Goal: Obtain resource: Download file/media

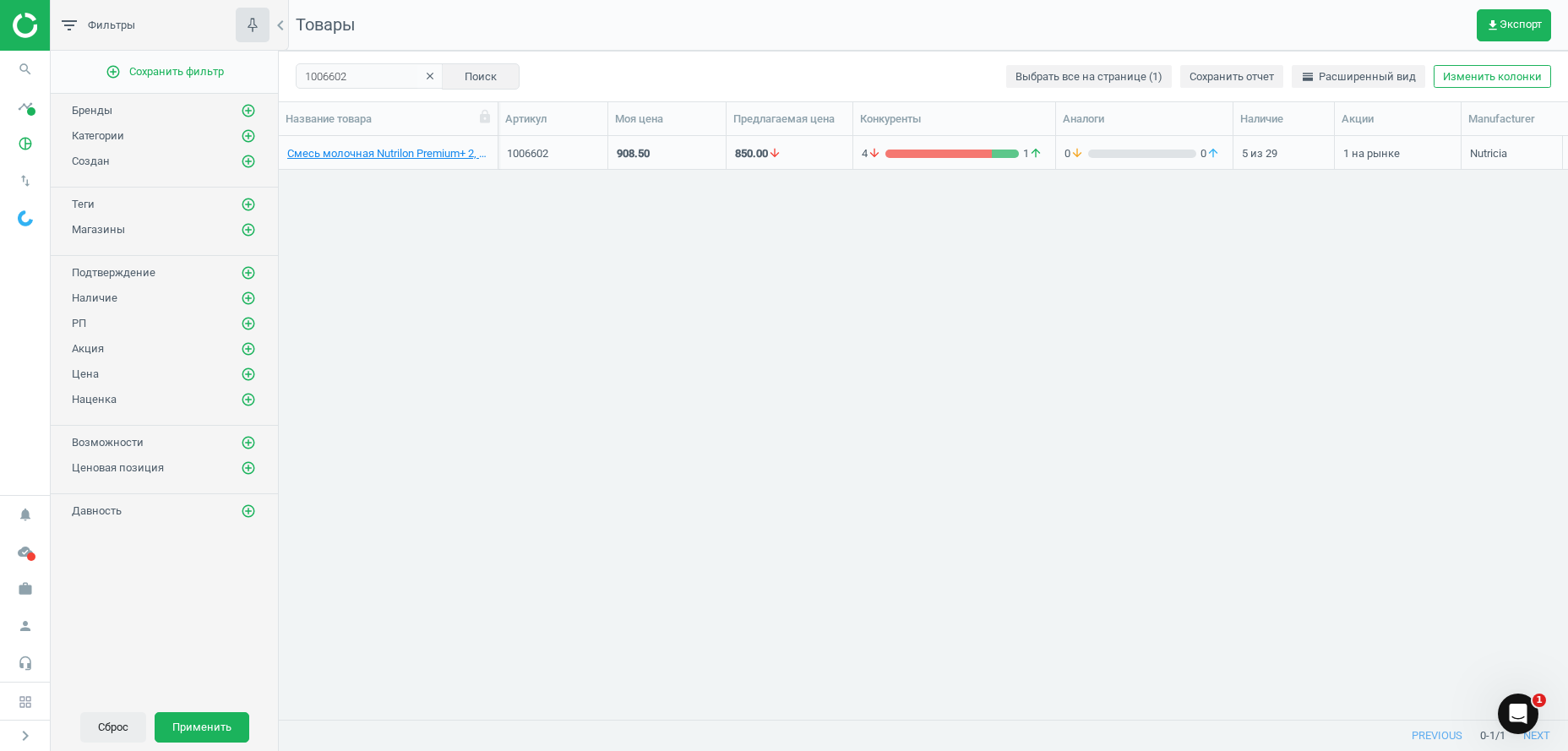
click at [118, 727] on button "Сброс" at bounding box center [113, 728] width 66 height 31
click at [426, 72] on icon "clear" at bounding box center [430, 76] width 12 height 12
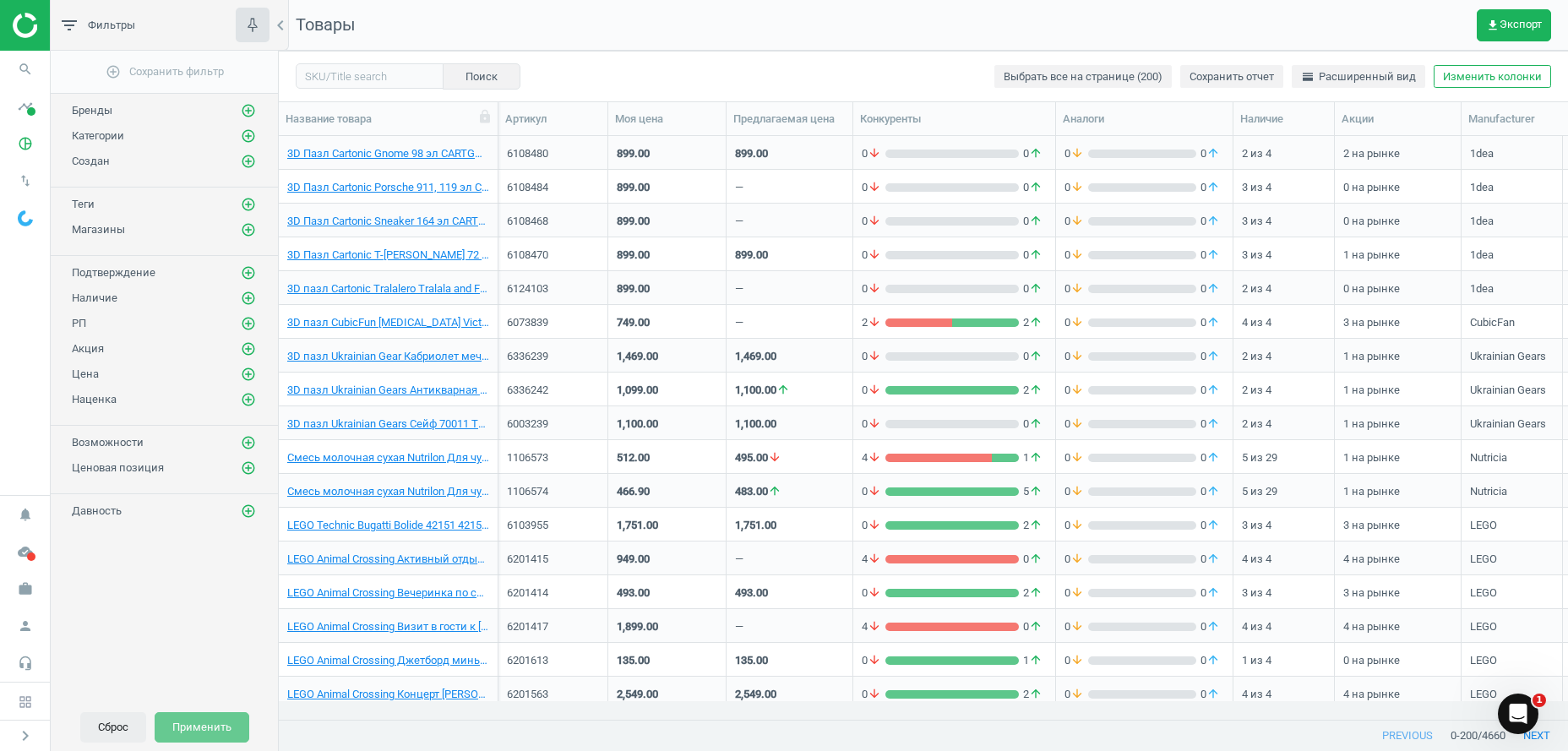
click at [111, 724] on button "Сброс" at bounding box center [113, 728] width 66 height 31
click at [249, 133] on icon "add_circle_outline" at bounding box center [248, 136] width 15 height 15
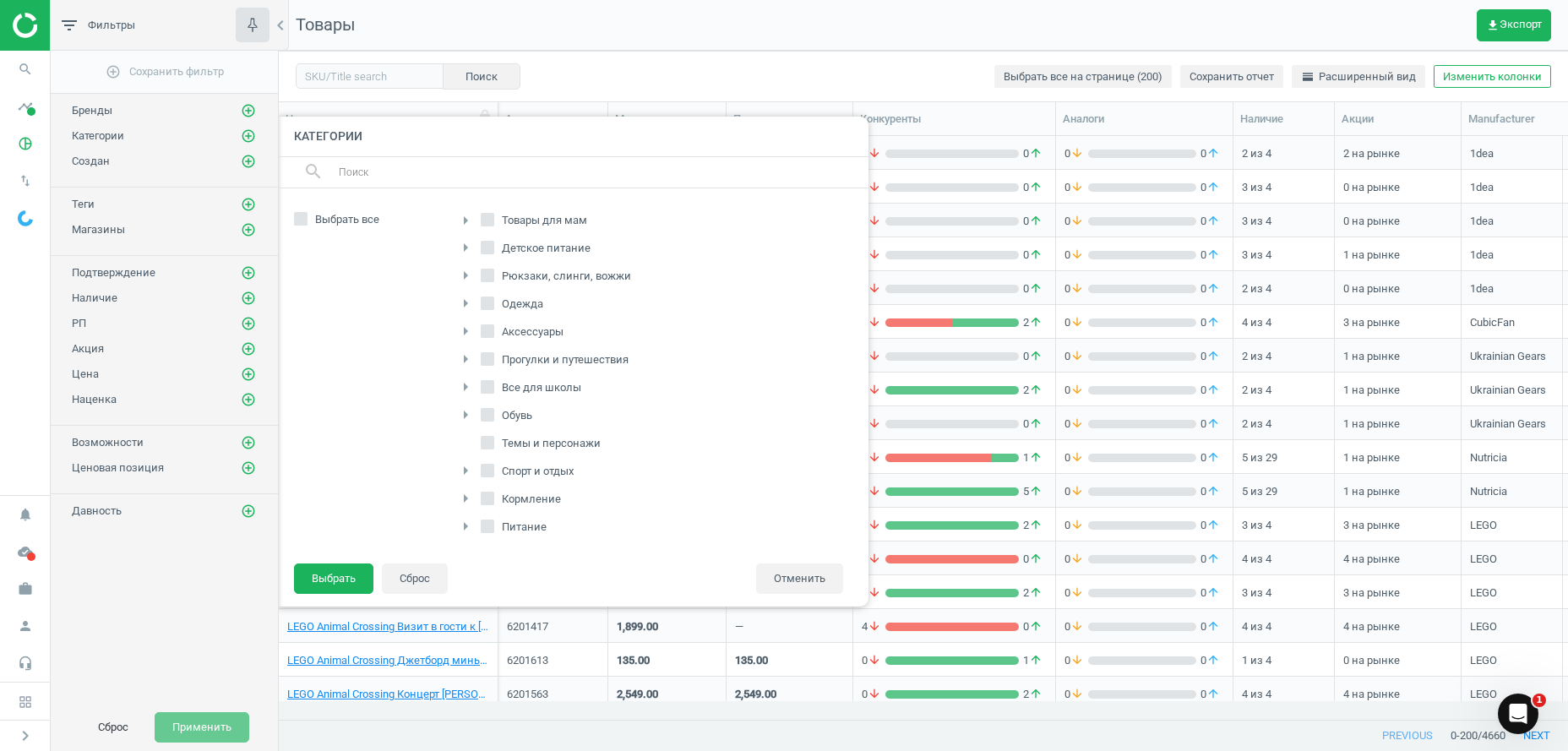
scroll to position [258, 0]
click at [466, 490] on icon "arrow_right" at bounding box center [466, 496] width 21 height 21
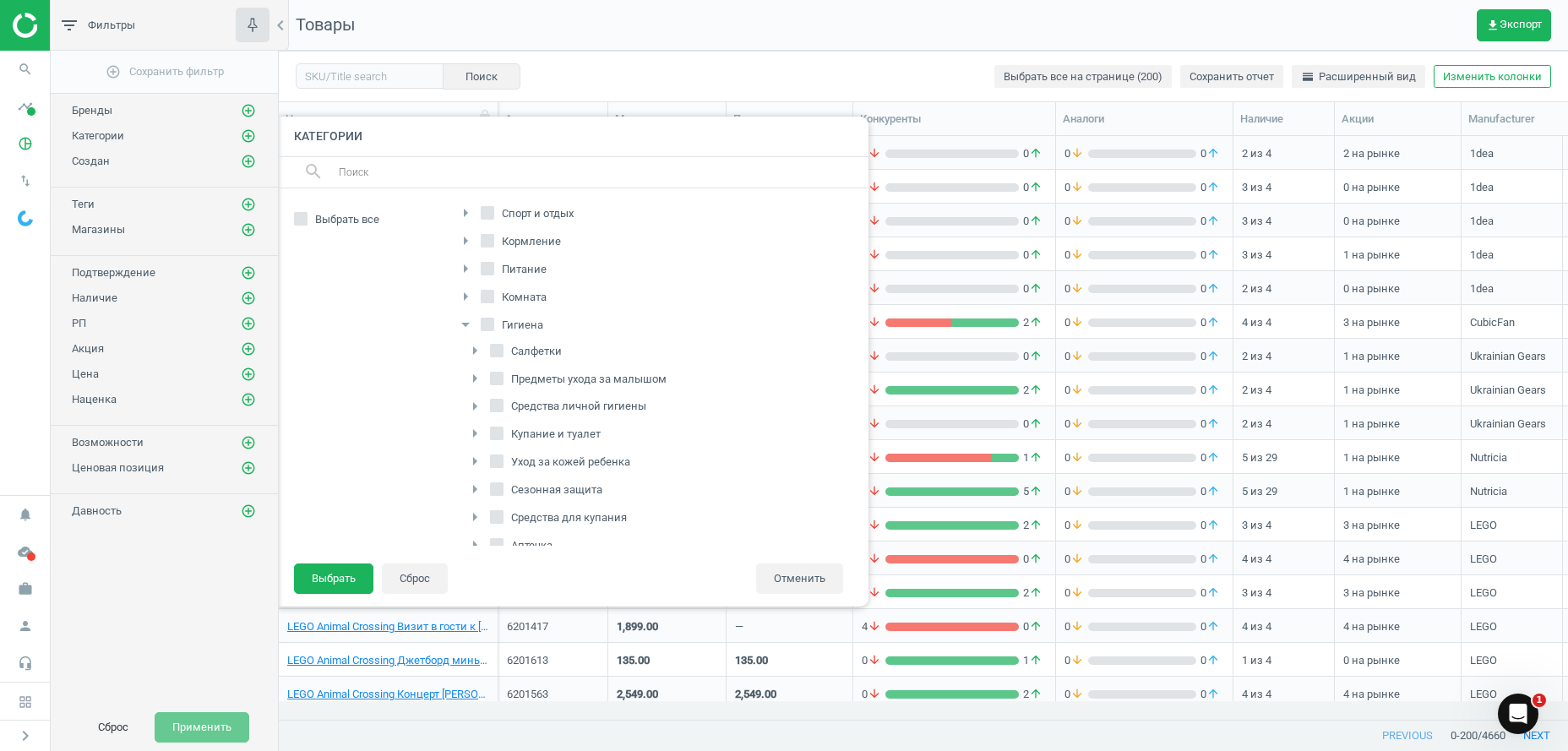
scroll to position [593, 0]
click at [499, 468] on input "Подгузники" at bounding box center [497, 465] width 11 height 11
checkbox input "true"
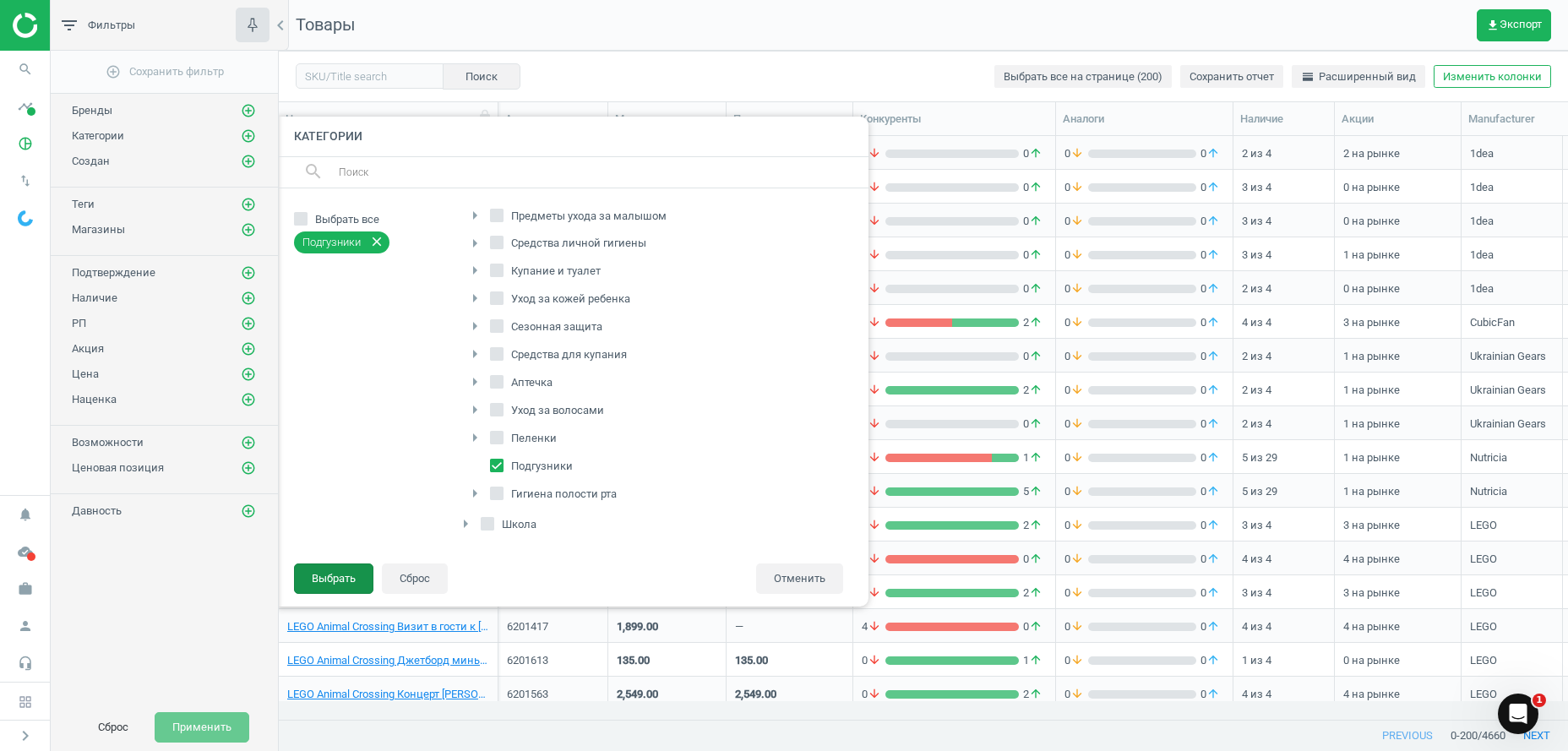
click at [322, 575] on button "Выбрать" at bounding box center [333, 579] width 79 height 31
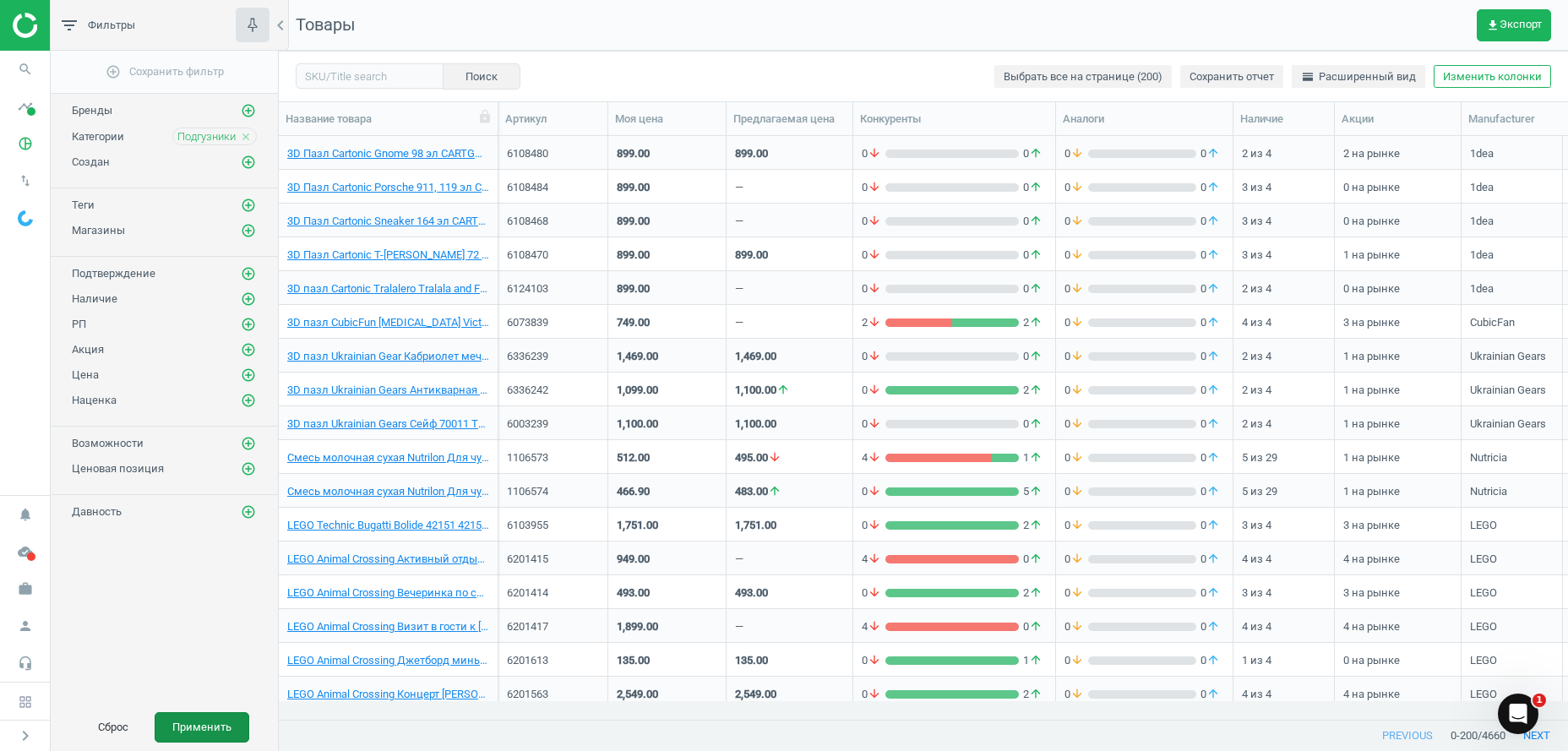
click at [206, 728] on button "Применить" at bounding box center [202, 728] width 95 height 31
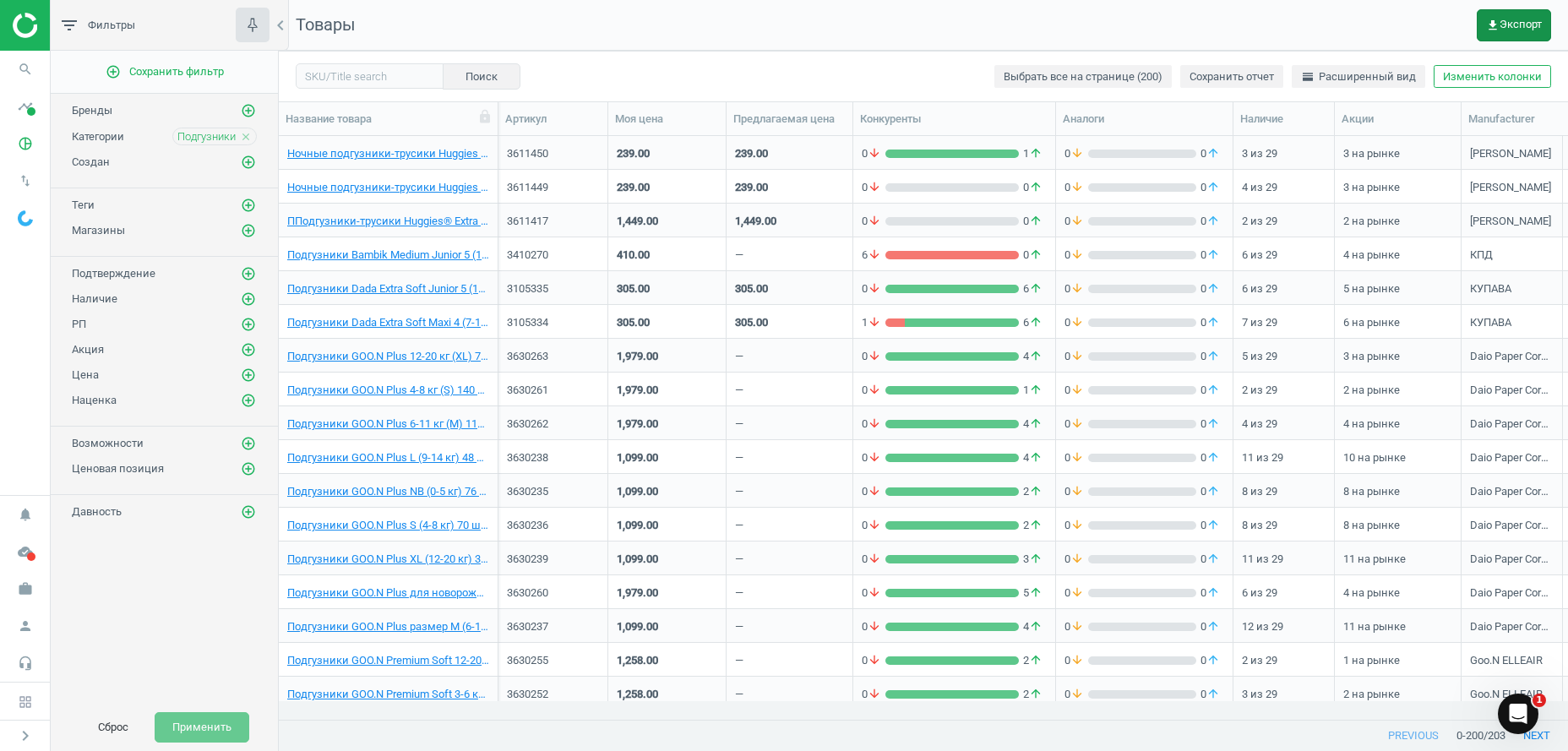
click at [1508, 25] on span "get_app Экспорт" at bounding box center [1514, 25] width 56 height 14
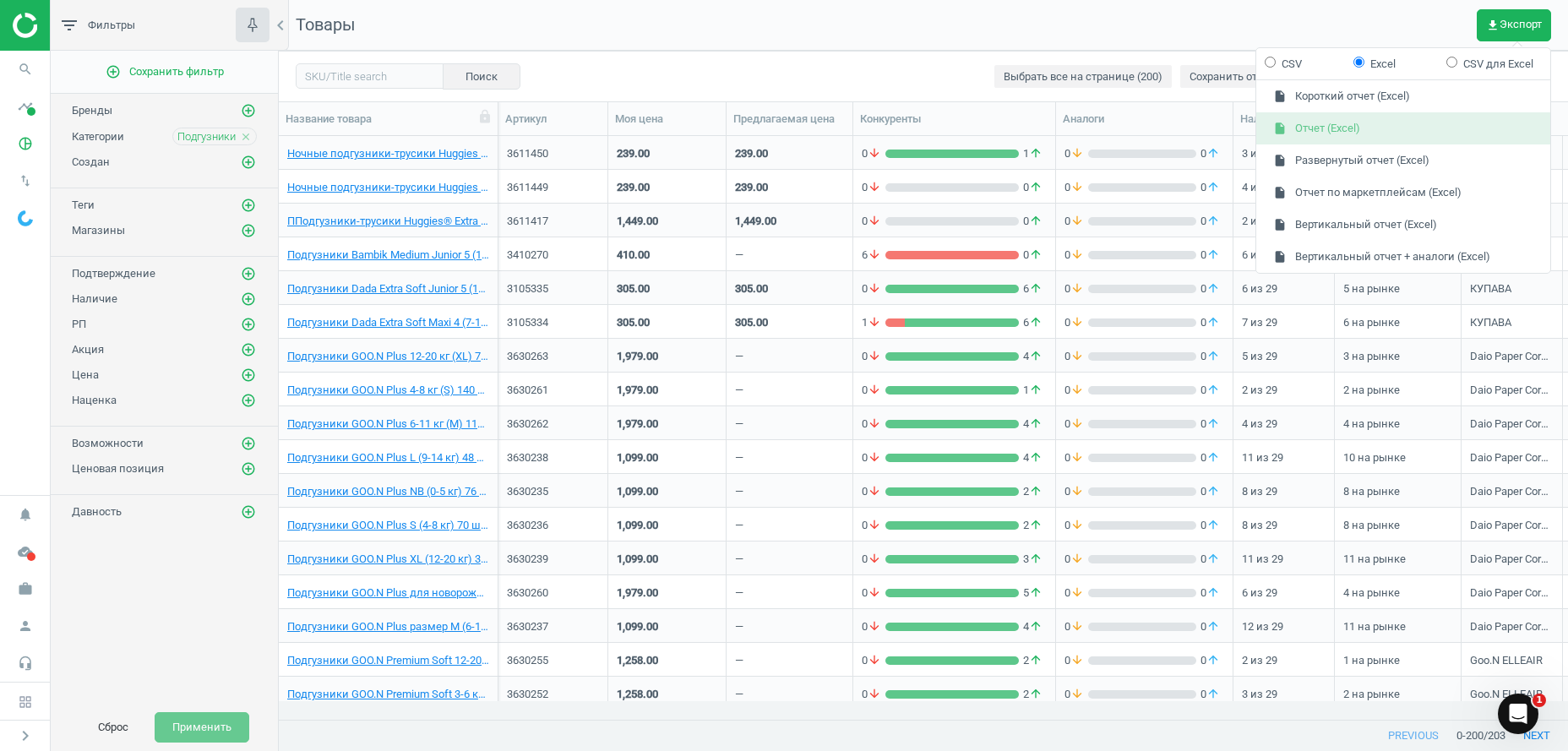
click at [1369, 130] on button "insert_drive_file Отчет (Excel)" at bounding box center [1403, 129] width 294 height 32
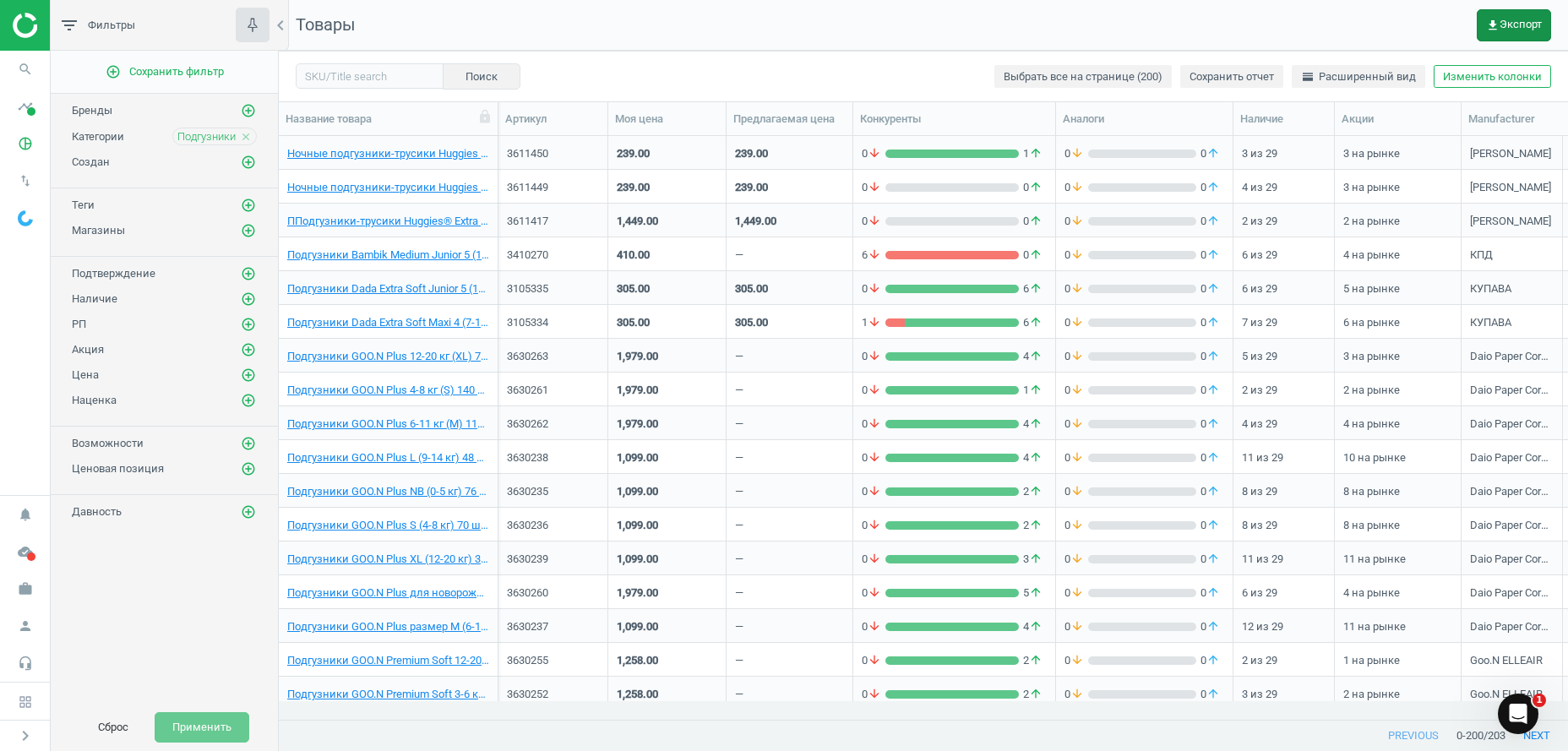
click at [1541, 19] on span "get_app Экспорт" at bounding box center [1514, 25] width 56 height 14
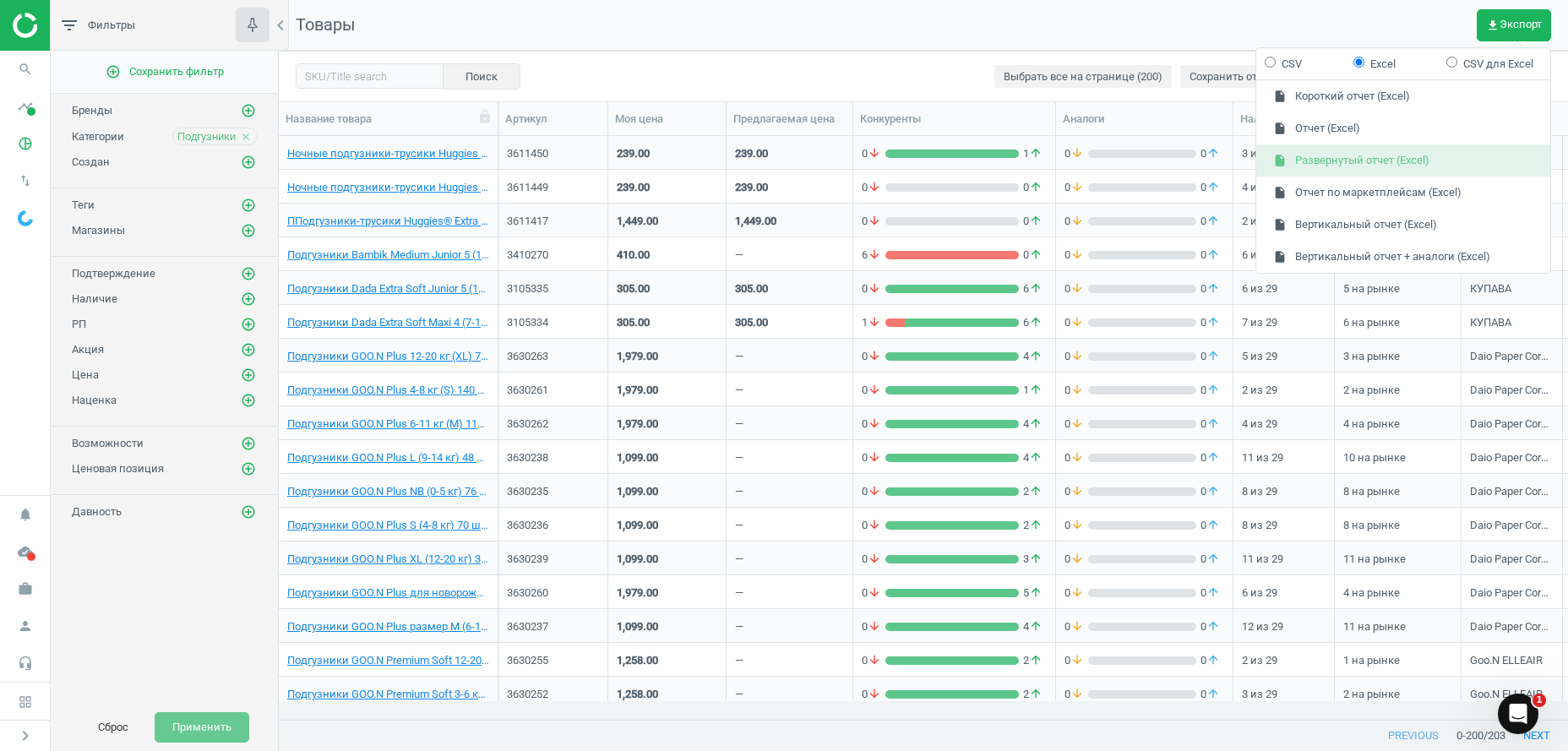
click at [1342, 156] on button "insert_drive_file Развернутый отчет (Excel)" at bounding box center [1403, 160] width 294 height 32
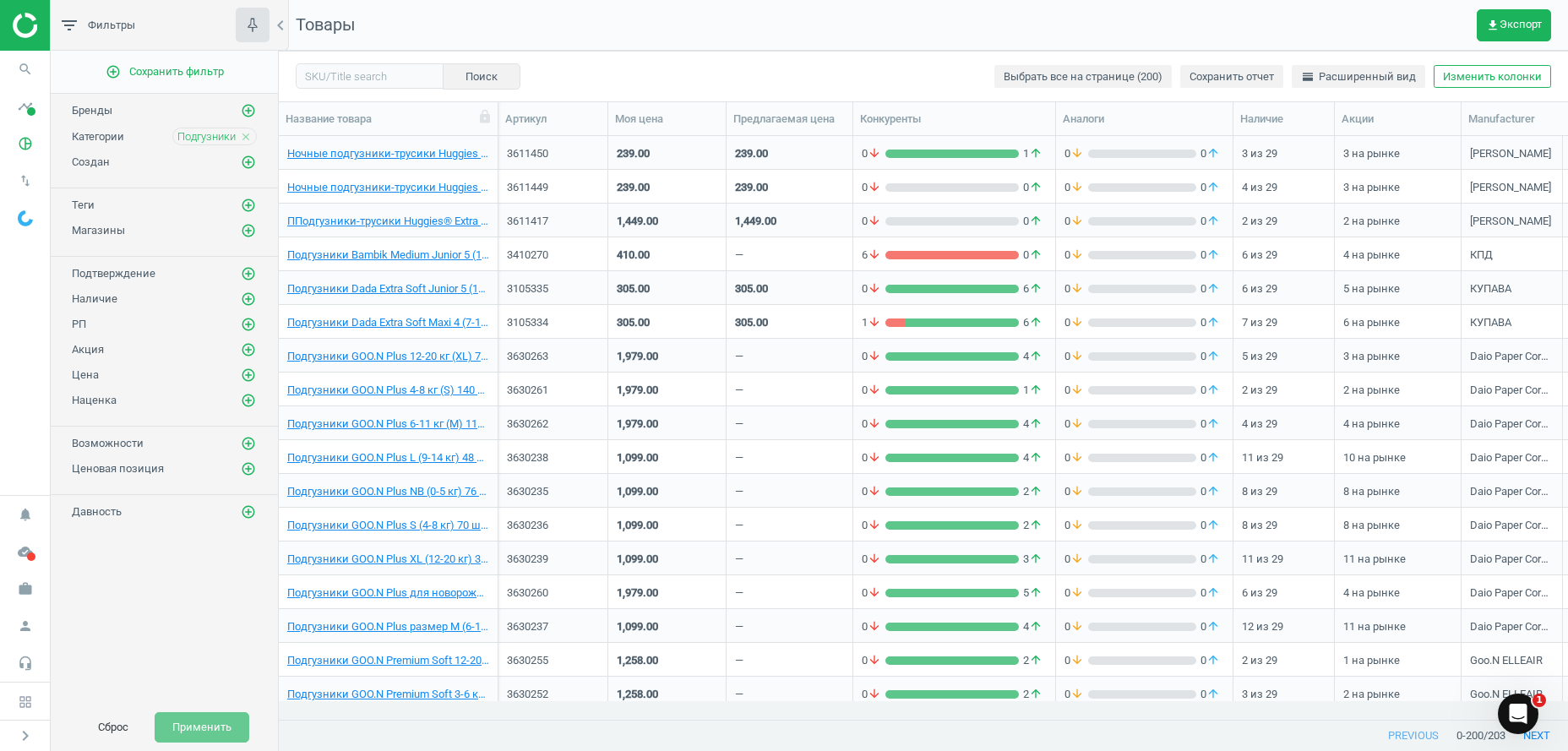
click at [115, 725] on button "Сброс" at bounding box center [113, 728] width 66 height 31
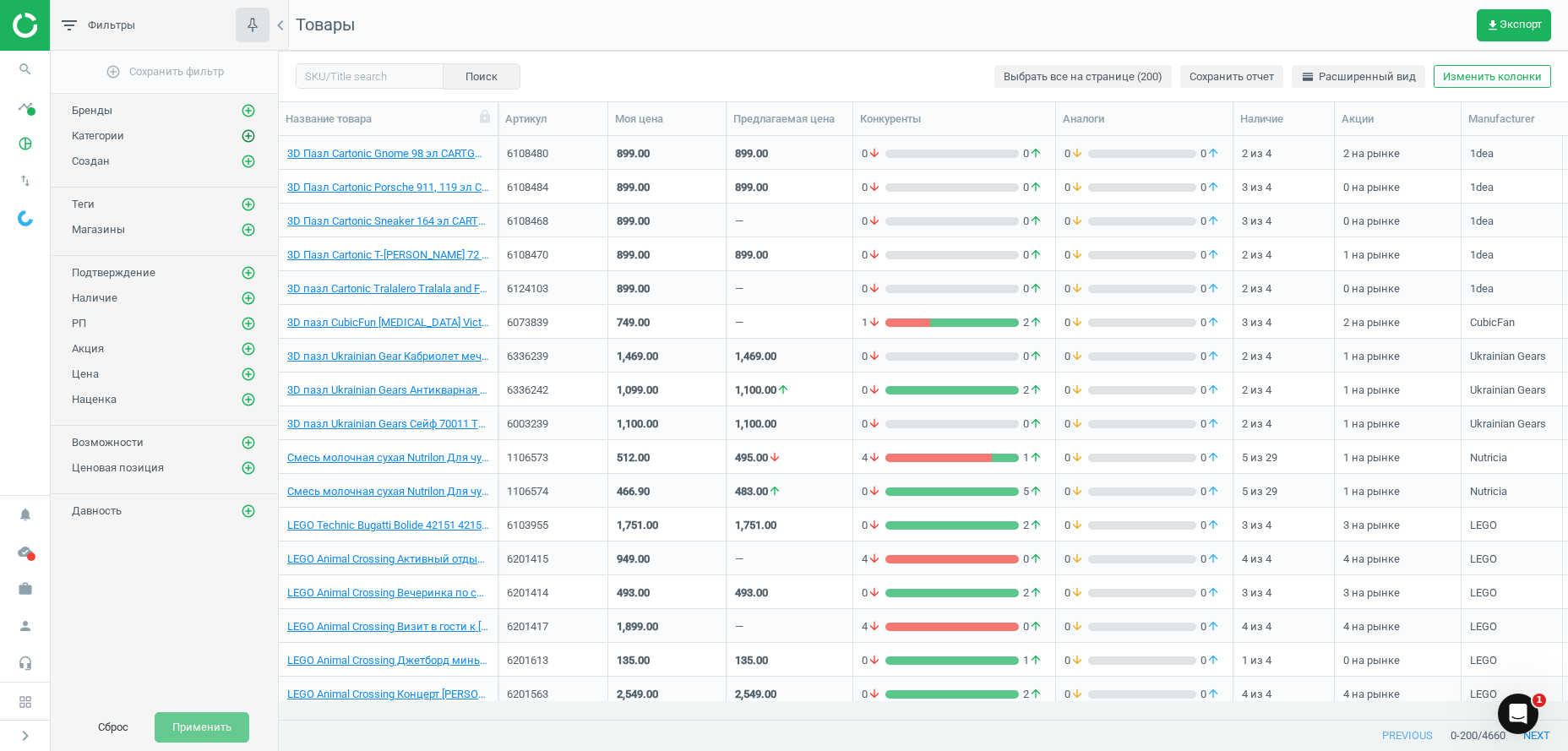
click at [255, 134] on icon "add_circle_outline" at bounding box center [248, 136] width 15 height 15
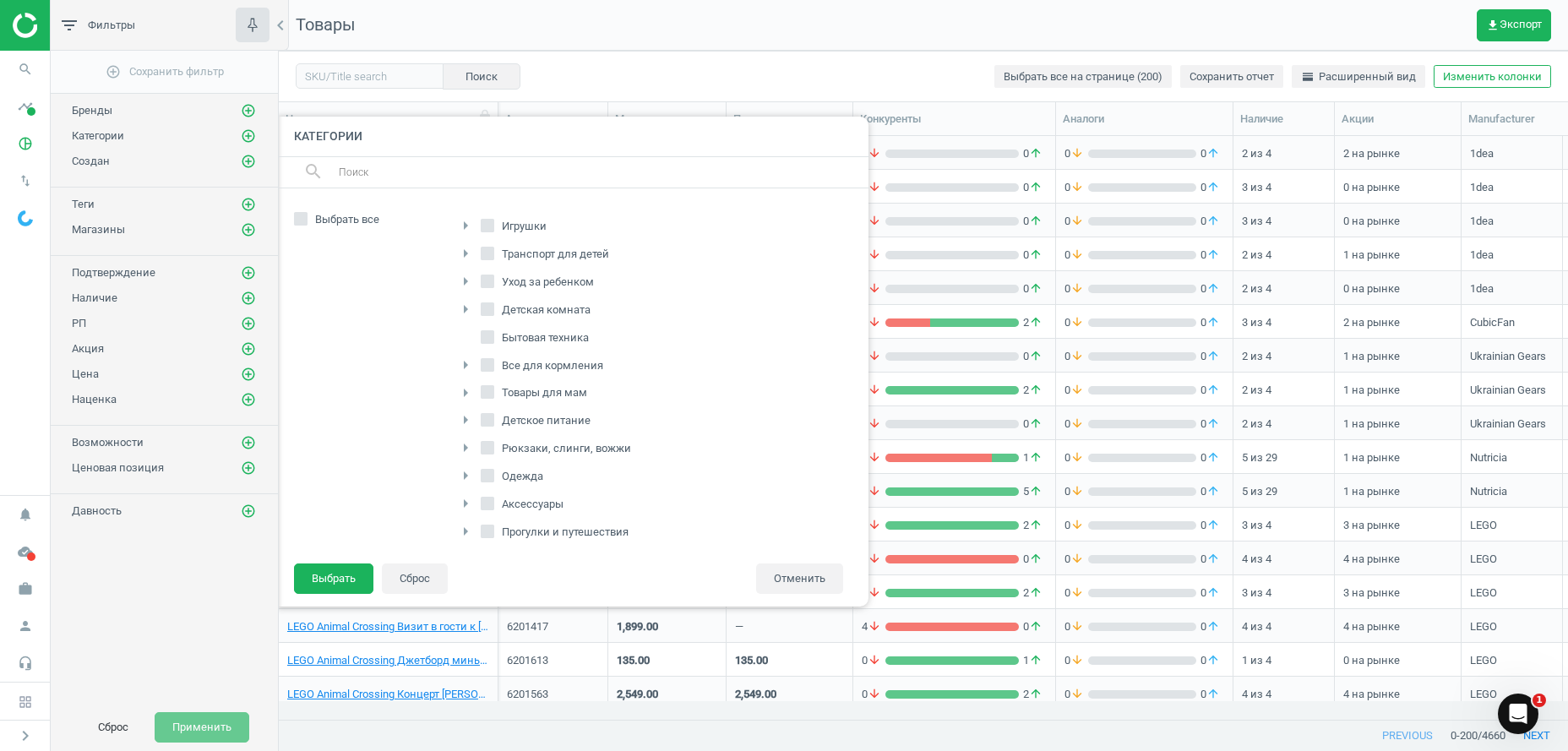
scroll to position [258, 0]
click at [480, 438] on div "arrow_right" at bounding box center [468, 441] width 25 height 22
click at [489, 441] on input "Питание" at bounding box center [488, 440] width 11 height 11
checkbox input "true"
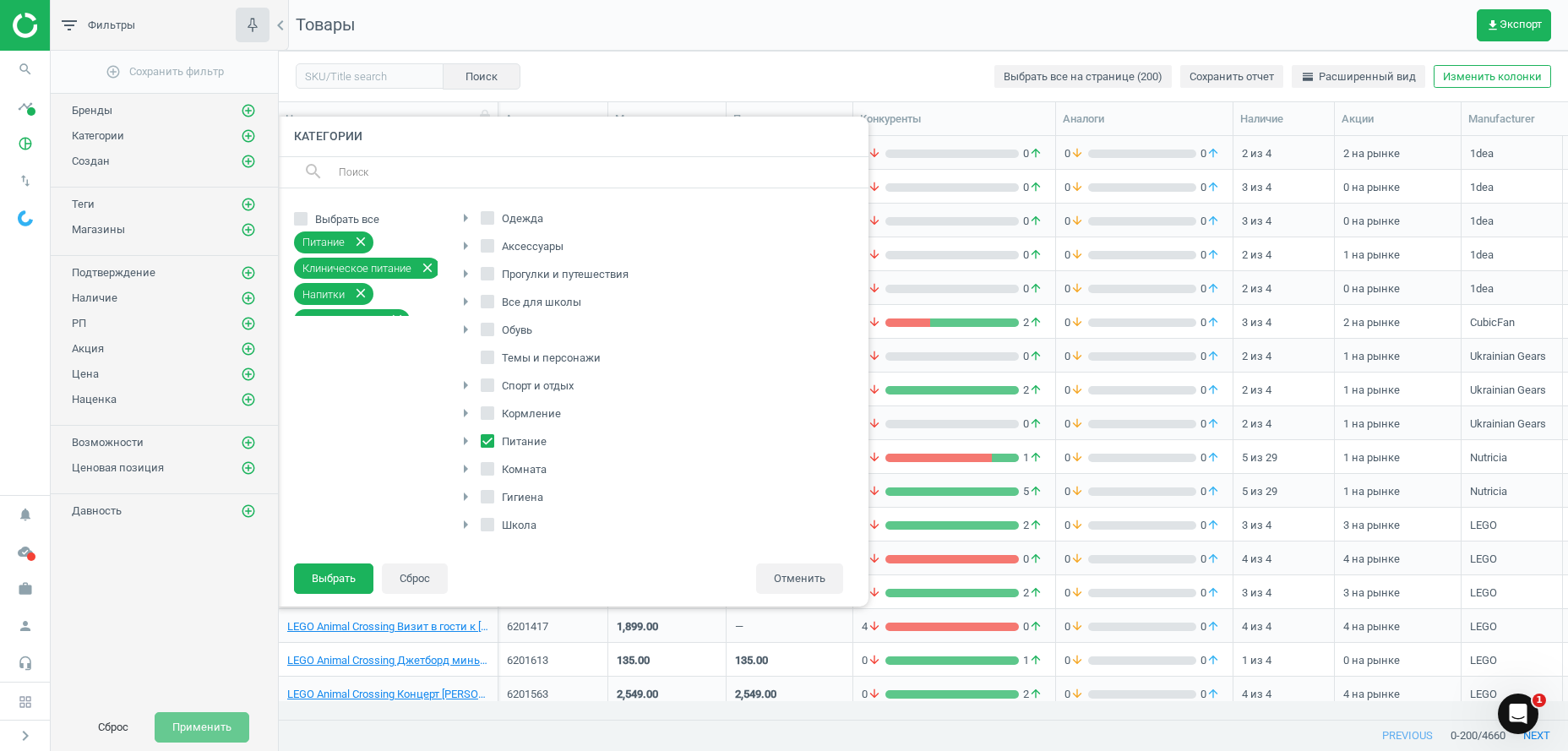
scroll to position [86, 0]
click at [461, 309] on icon "arrow_right" at bounding box center [466, 307] width 21 height 21
click at [514, 251] on span "Продукты питания" at bounding box center [559, 245] width 104 height 15
click at [503, 250] on input "Продукты питания" at bounding box center [497, 244] width 11 height 11
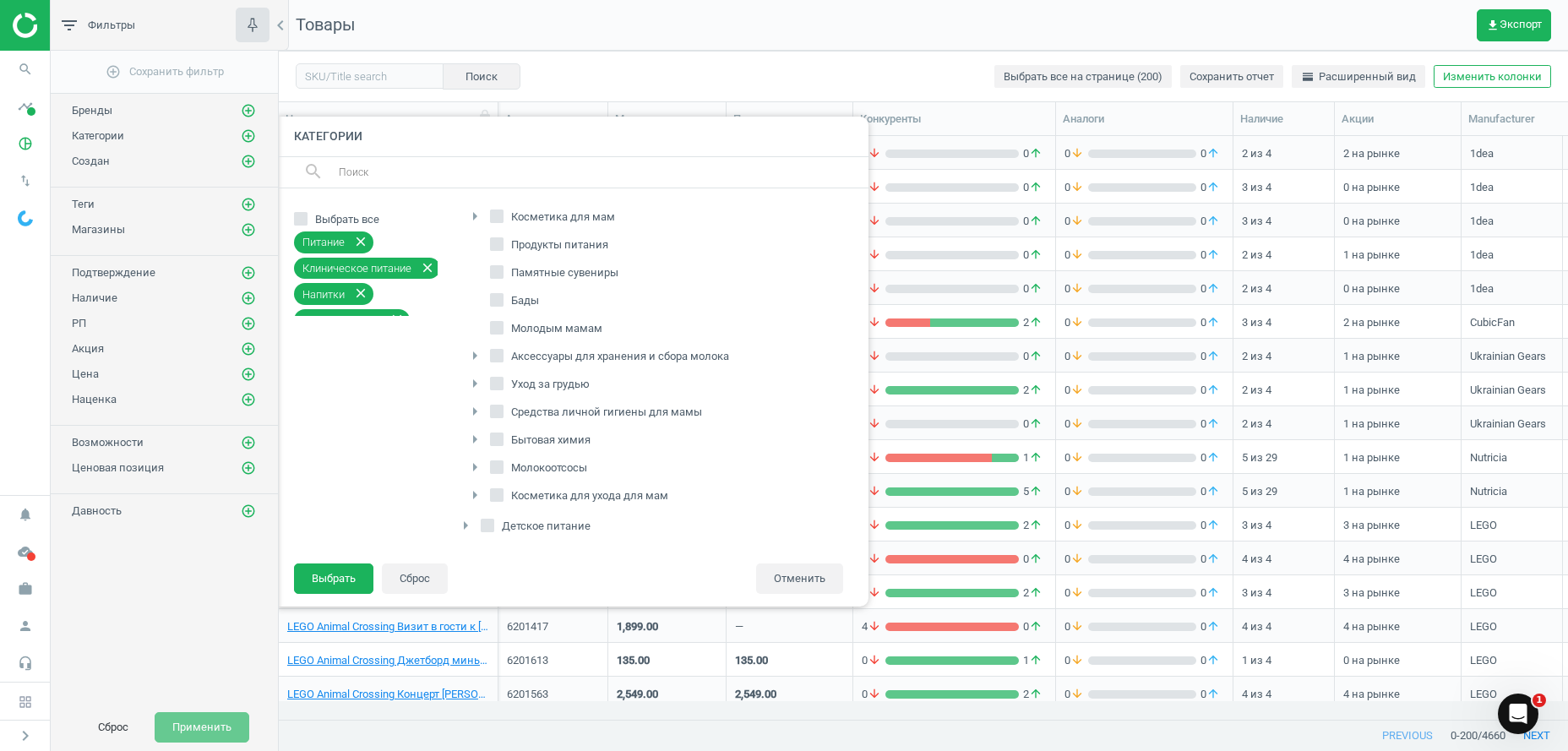
checkbox input "true"
click at [512, 305] on span "Бады" at bounding box center [525, 301] width 34 height 15
click at [503, 305] on input "Бады" at bounding box center [497, 300] width 11 height 11
checkbox input "true"
click at [346, 580] on button "Выбрать" at bounding box center [333, 579] width 79 height 31
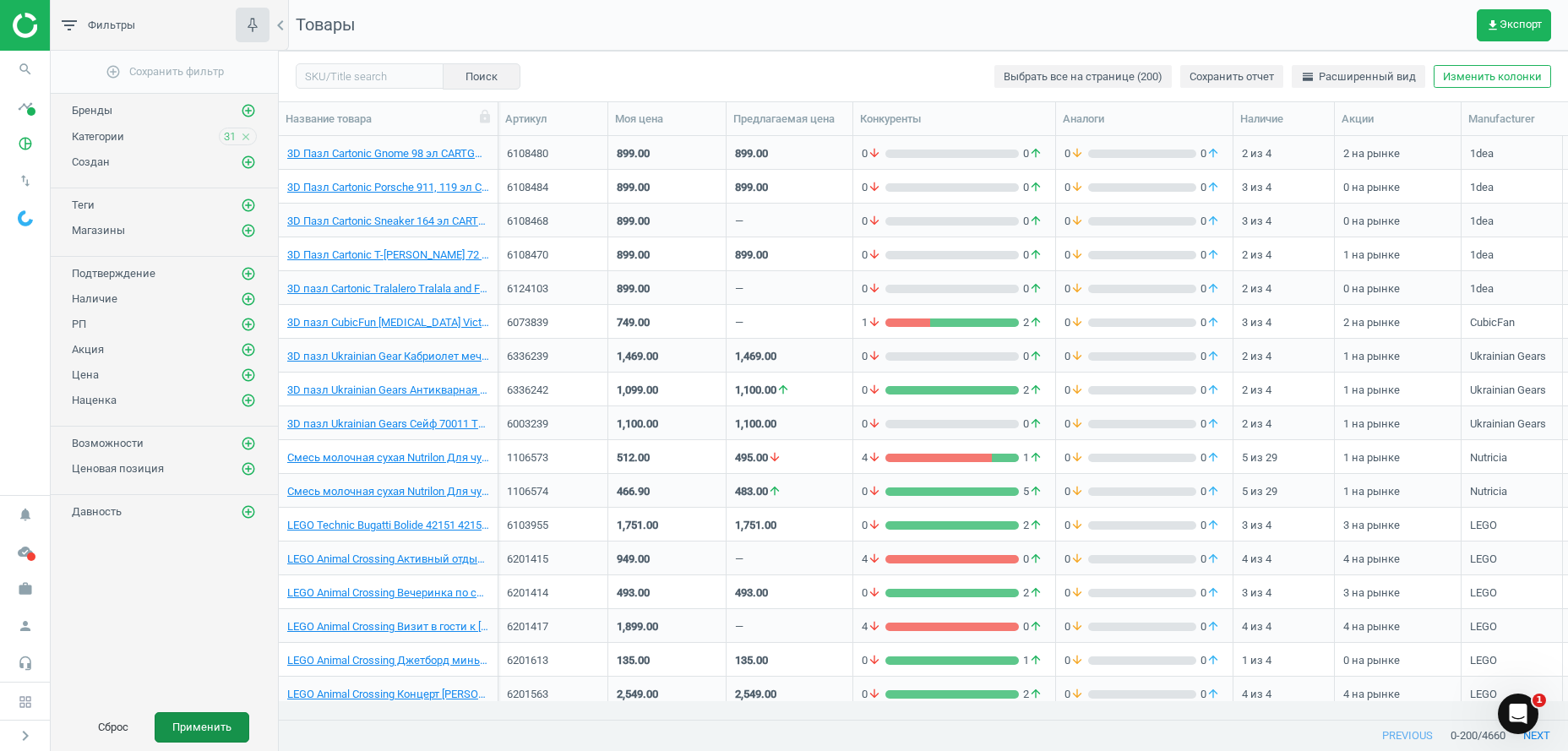
click at [216, 731] on button "Применить" at bounding box center [202, 728] width 95 height 31
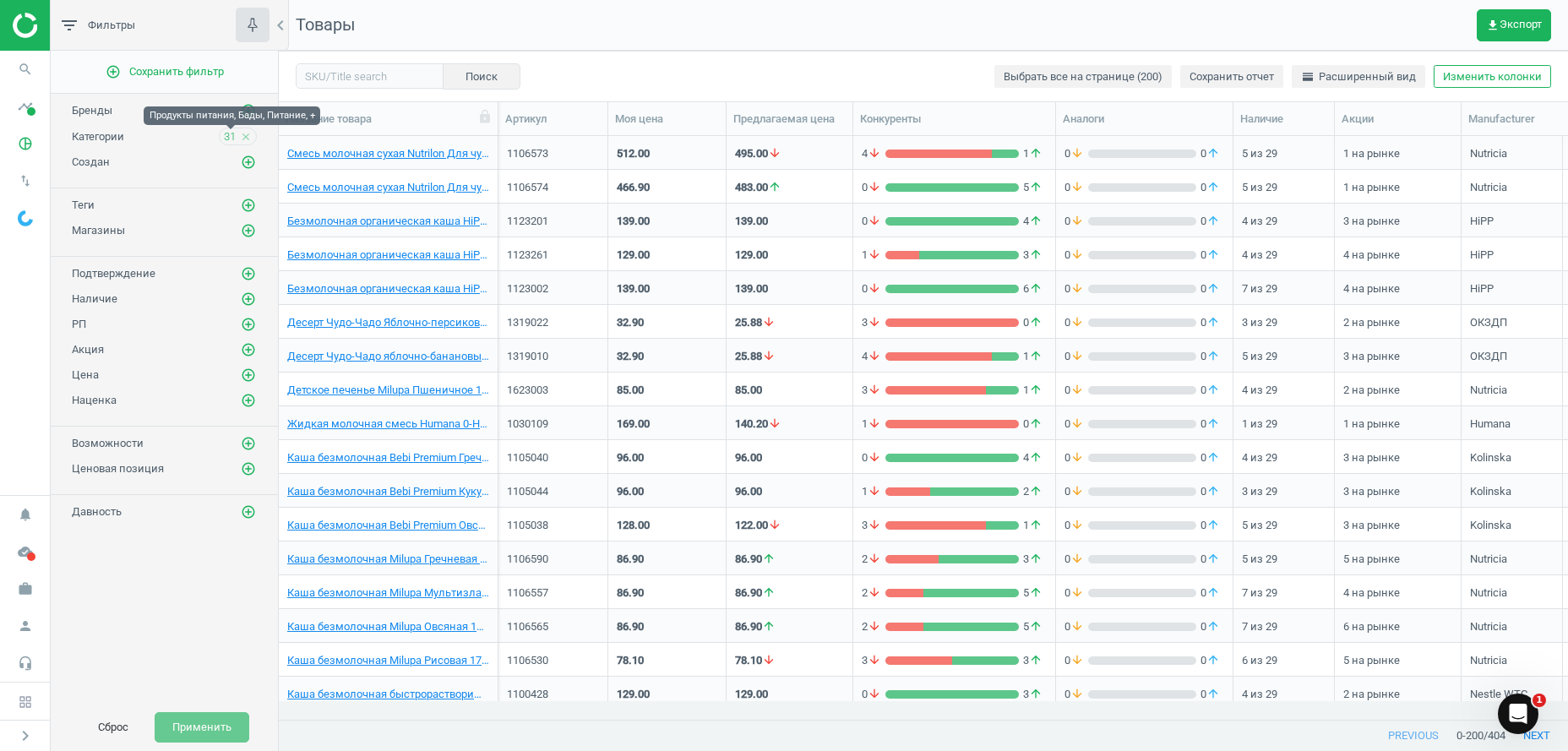
click at [229, 139] on span "31" at bounding box center [230, 137] width 12 height 15
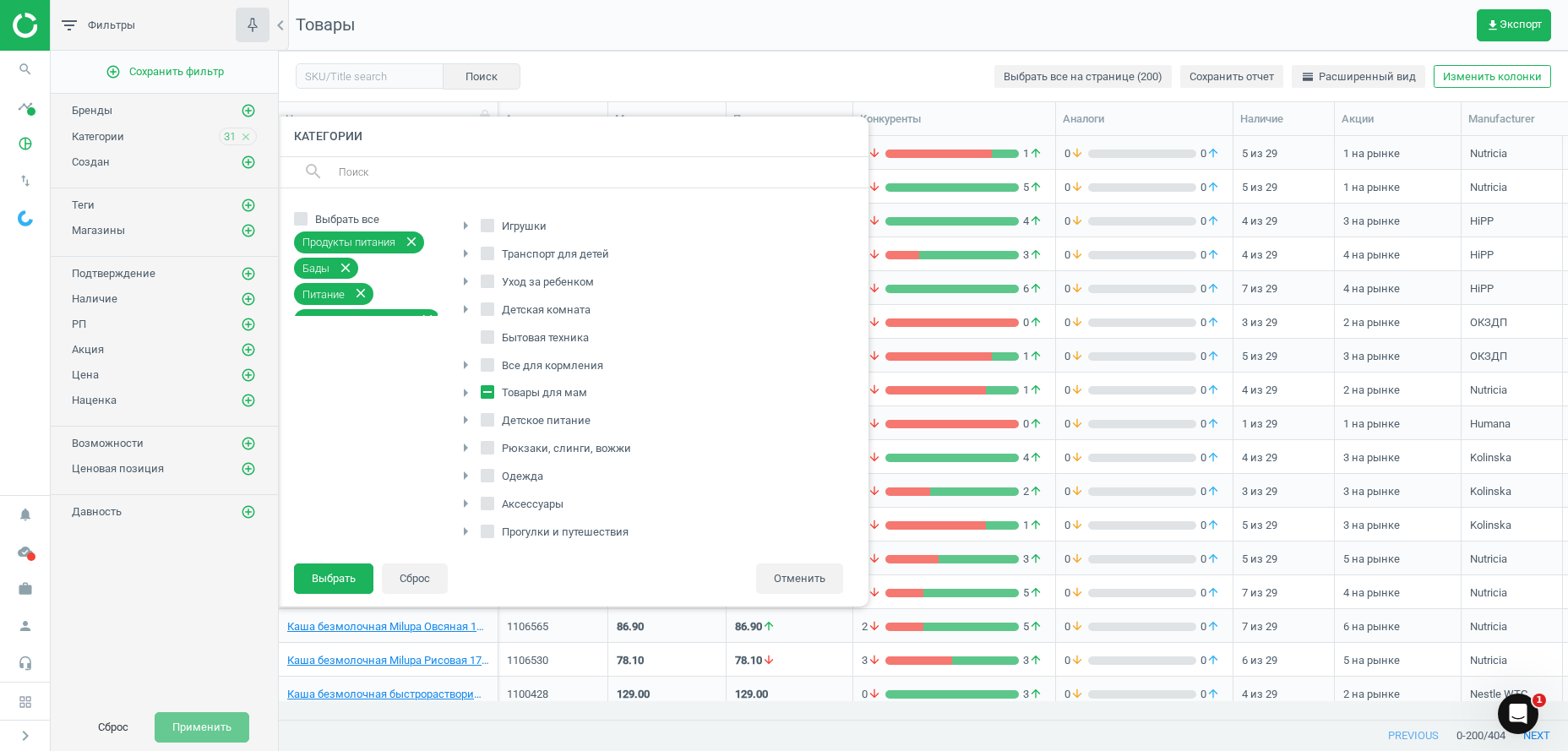
click at [482, 416] on icon at bounding box center [487, 420] width 14 height 14
click at [483, 416] on input "Детское питание" at bounding box center [488, 421] width 11 height 11
checkbox input "true"
click at [348, 580] on button "Выбрать" at bounding box center [333, 579] width 79 height 31
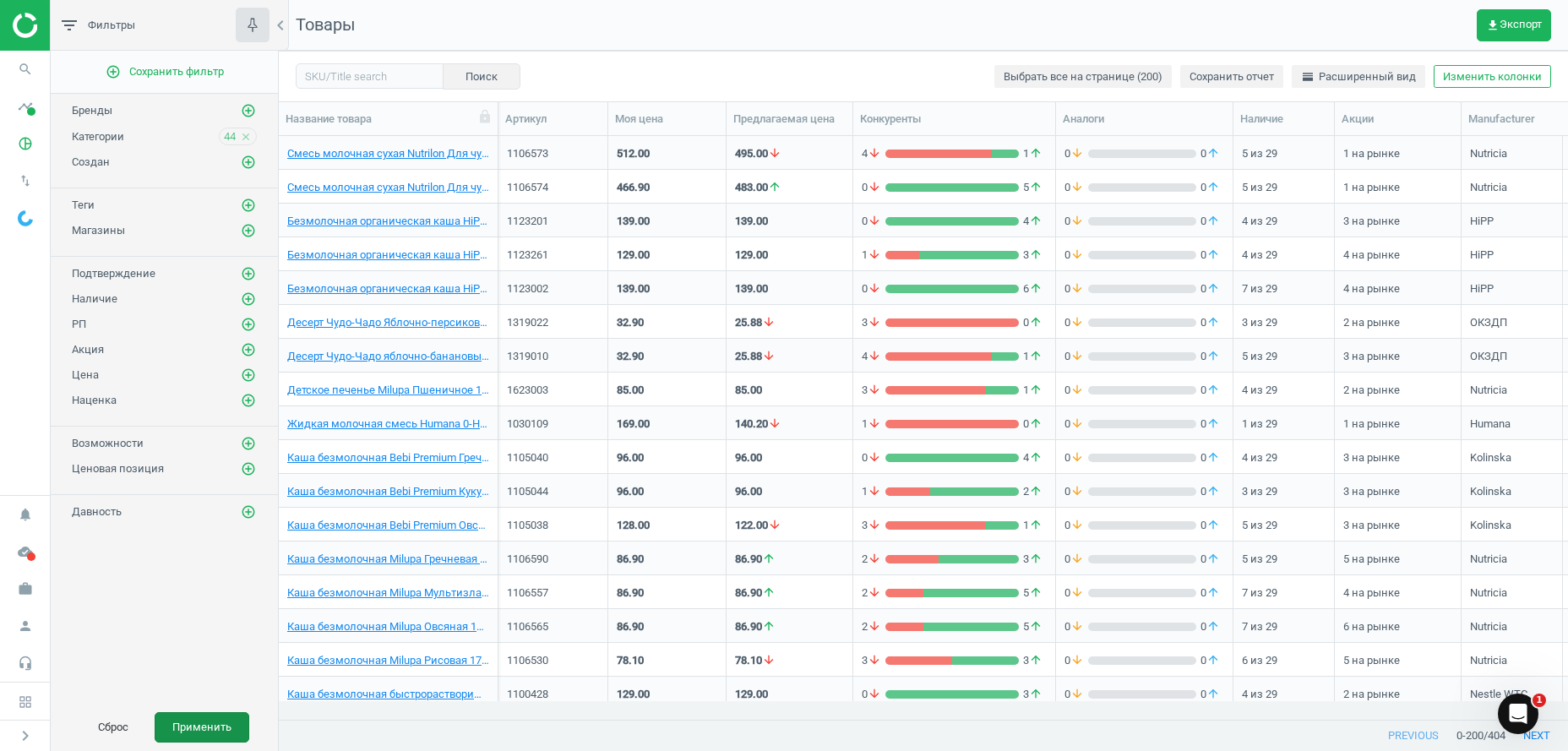
click at [242, 737] on button "Применить" at bounding box center [202, 728] width 95 height 31
click at [1531, 25] on span "get_app Экспорт" at bounding box center [1514, 25] width 56 height 14
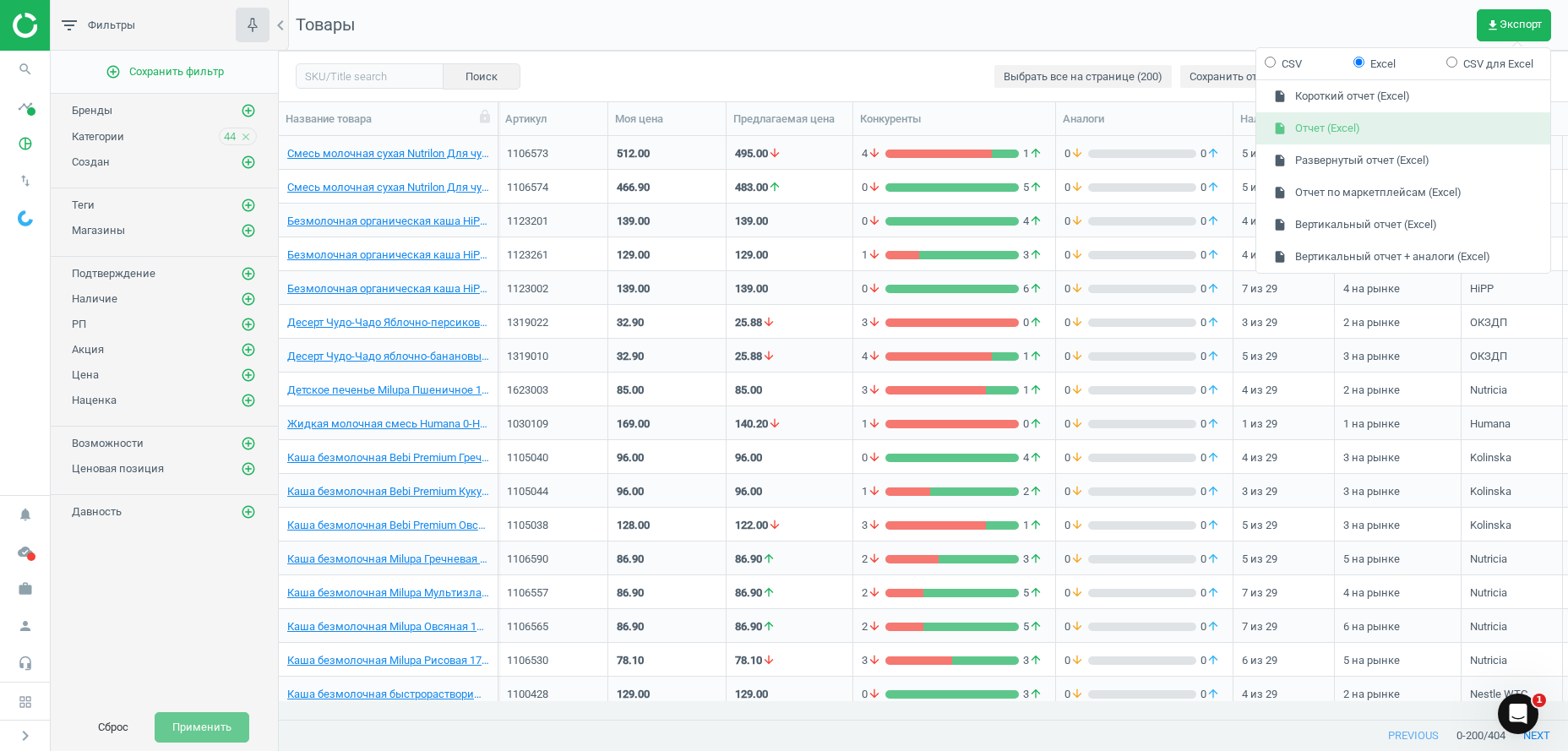
click at [1357, 131] on button "insert_drive_file Отчет (Excel)" at bounding box center [1403, 129] width 294 height 32
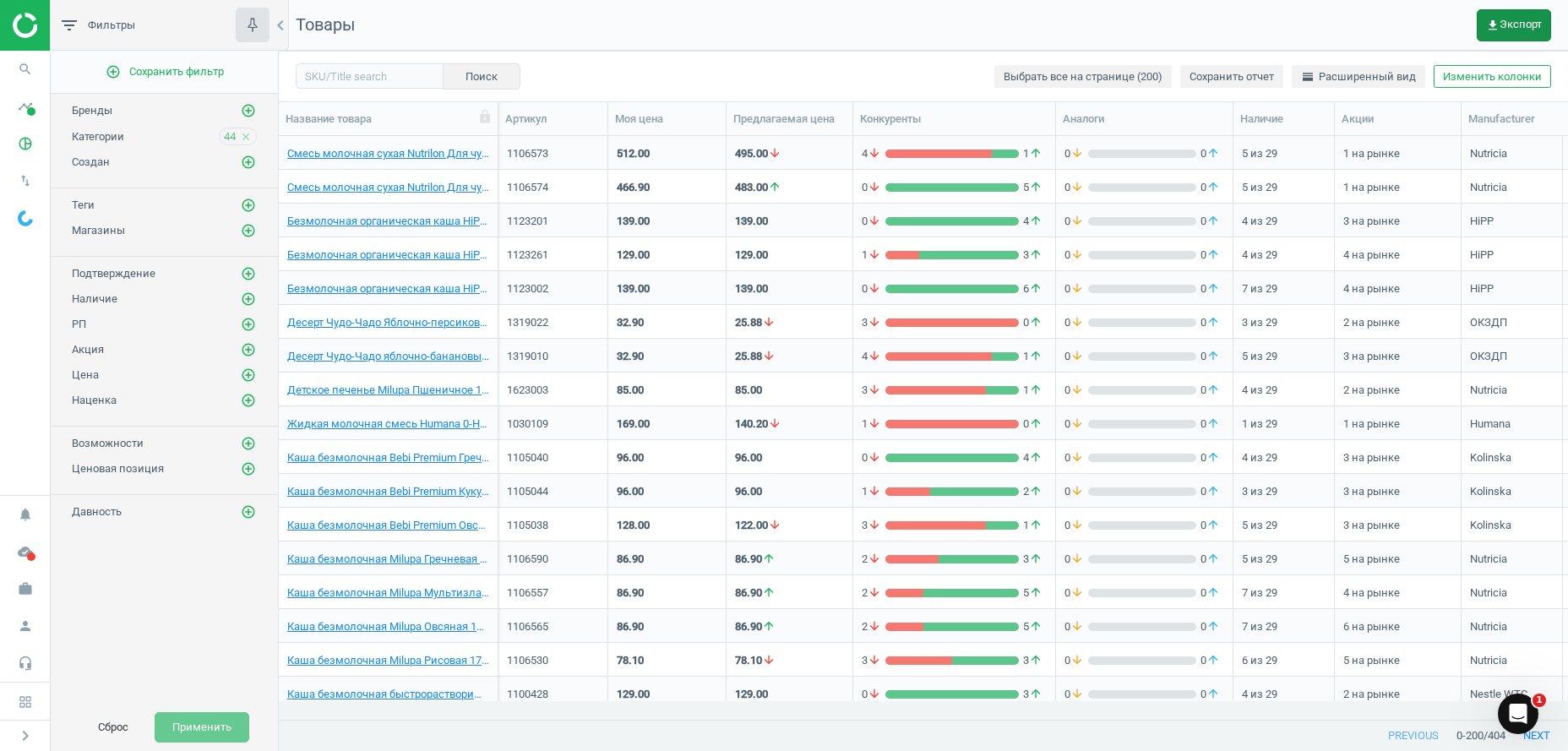
click at [1502, 27] on span "get_app Экспорт" at bounding box center [1514, 25] width 56 height 14
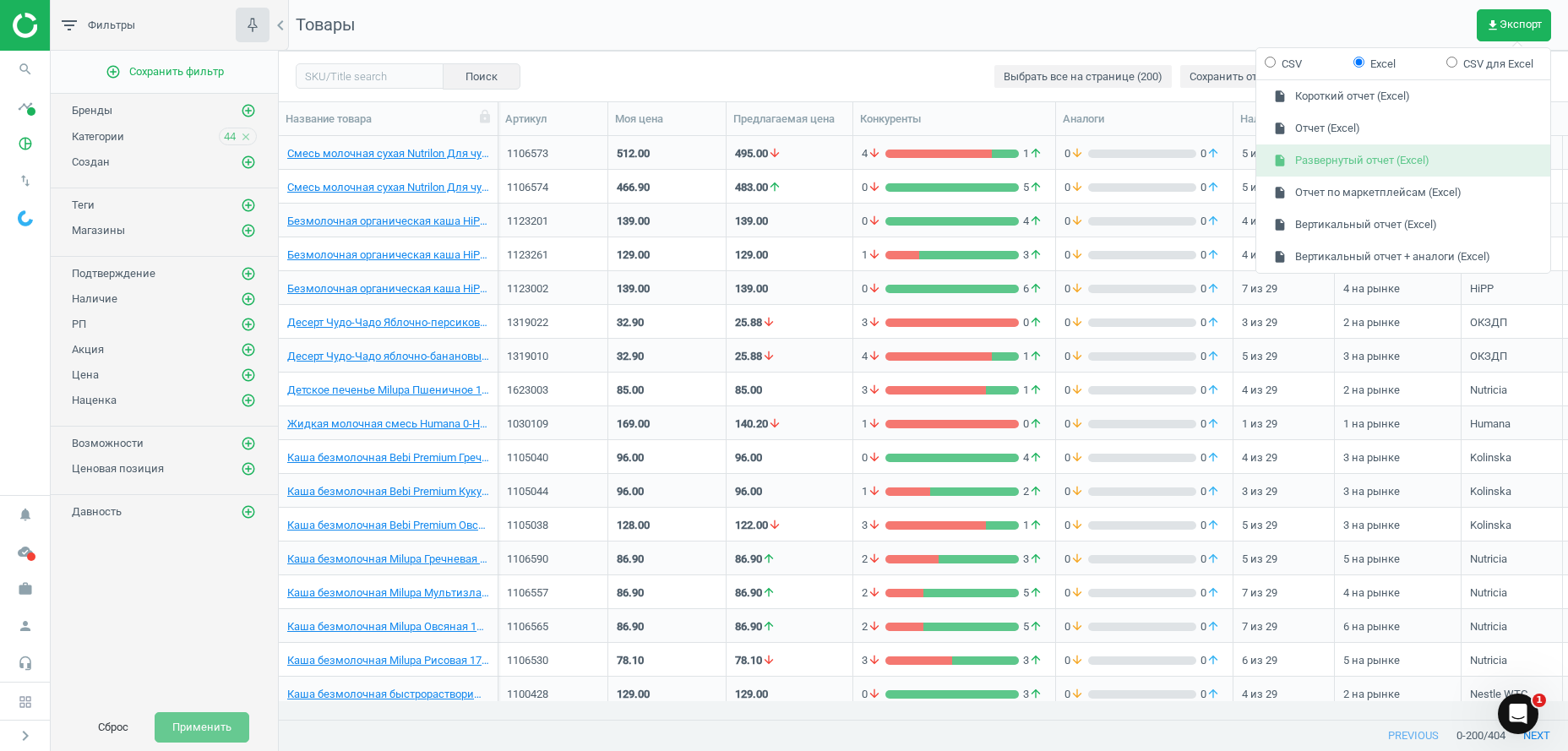
click at [1349, 159] on button "insert_drive_file Развернутый отчет (Excel)" at bounding box center [1403, 160] width 294 height 32
